Goal: Transaction & Acquisition: Purchase product/service

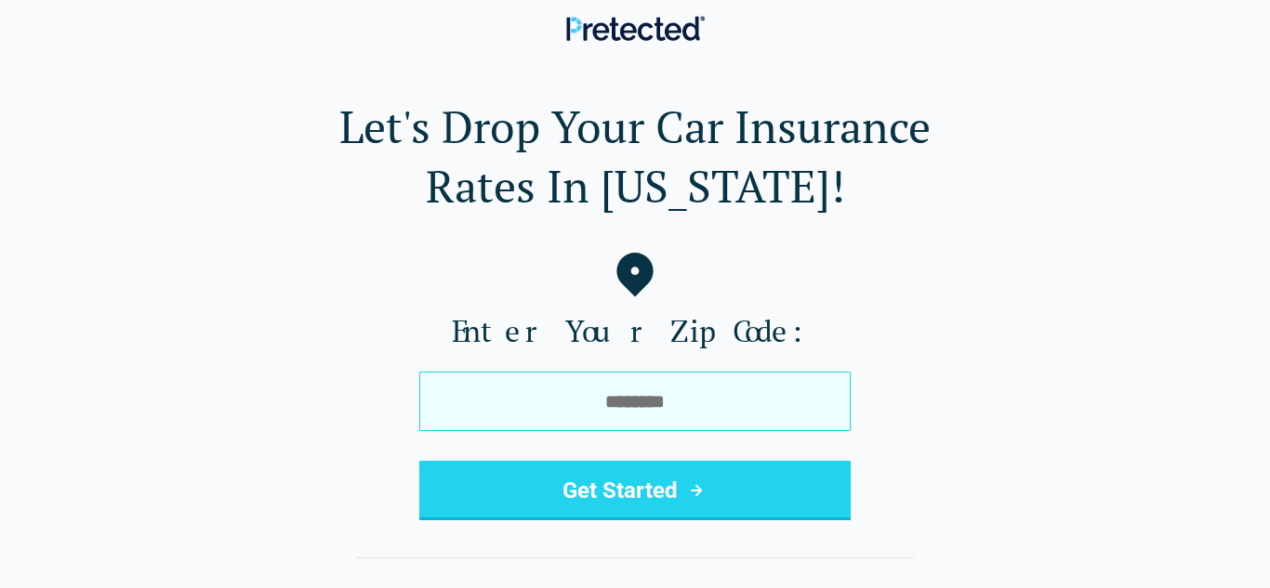
click at [472, 377] on input "tel" at bounding box center [634, 401] width 431 height 59
type input "*****"
